Goal: Use online tool/utility: Use online tool/utility

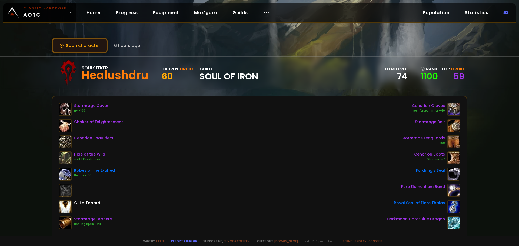
click at [90, 49] on button "Scan character" at bounding box center [80, 45] width 56 height 15
click at [71, 46] on button "Scan character" at bounding box center [80, 45] width 56 height 15
